Goal: Task Accomplishment & Management: Manage account settings

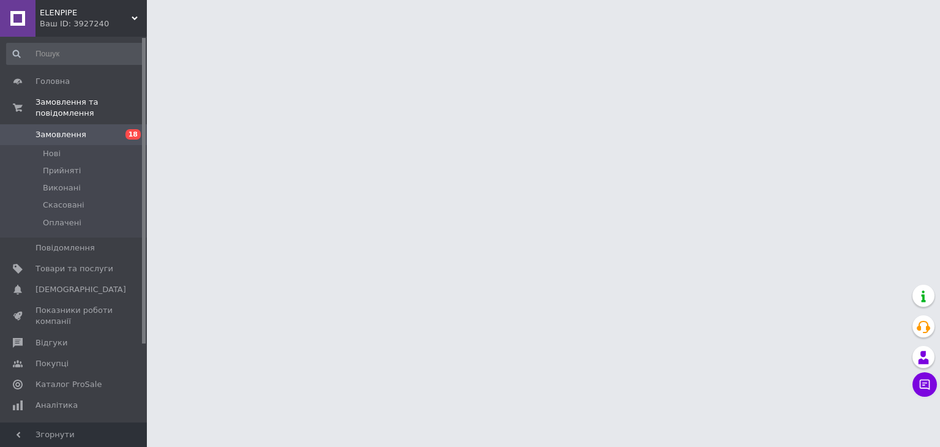
click at [67, 129] on span "Замовлення" at bounding box center [61, 134] width 51 height 11
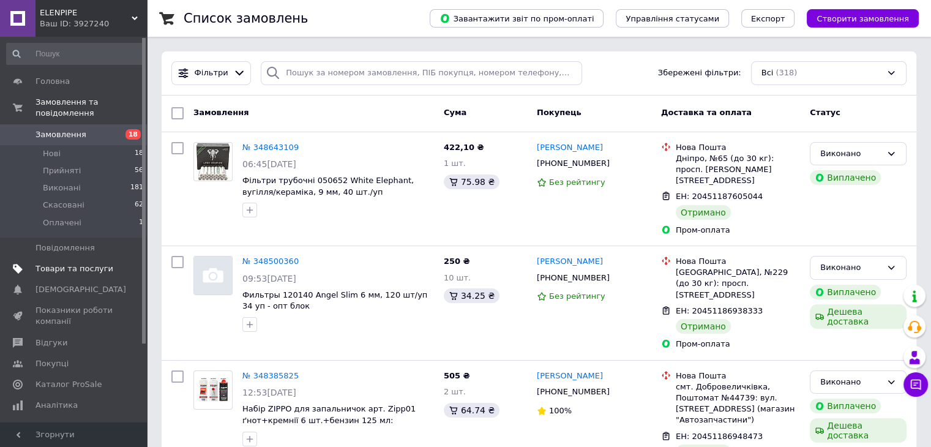
click at [71, 263] on span "Товари та послуги" at bounding box center [75, 268] width 78 height 11
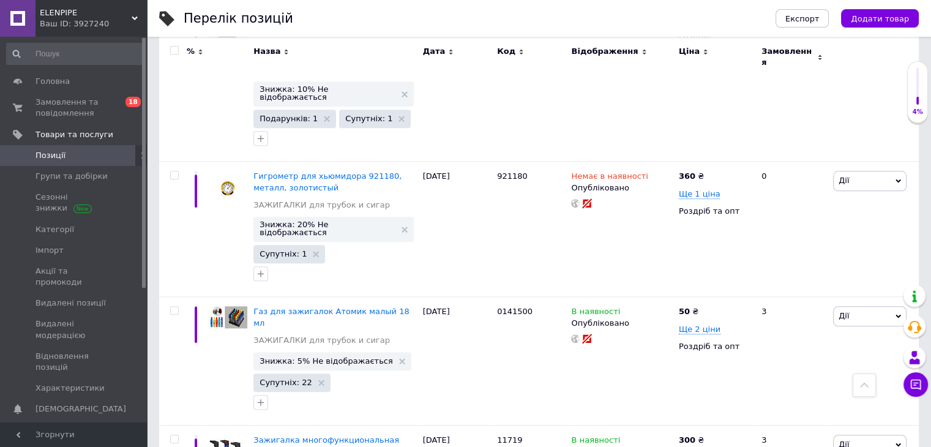
scroll to position [5938, 0]
